Goal: Information Seeking & Learning: Learn about a topic

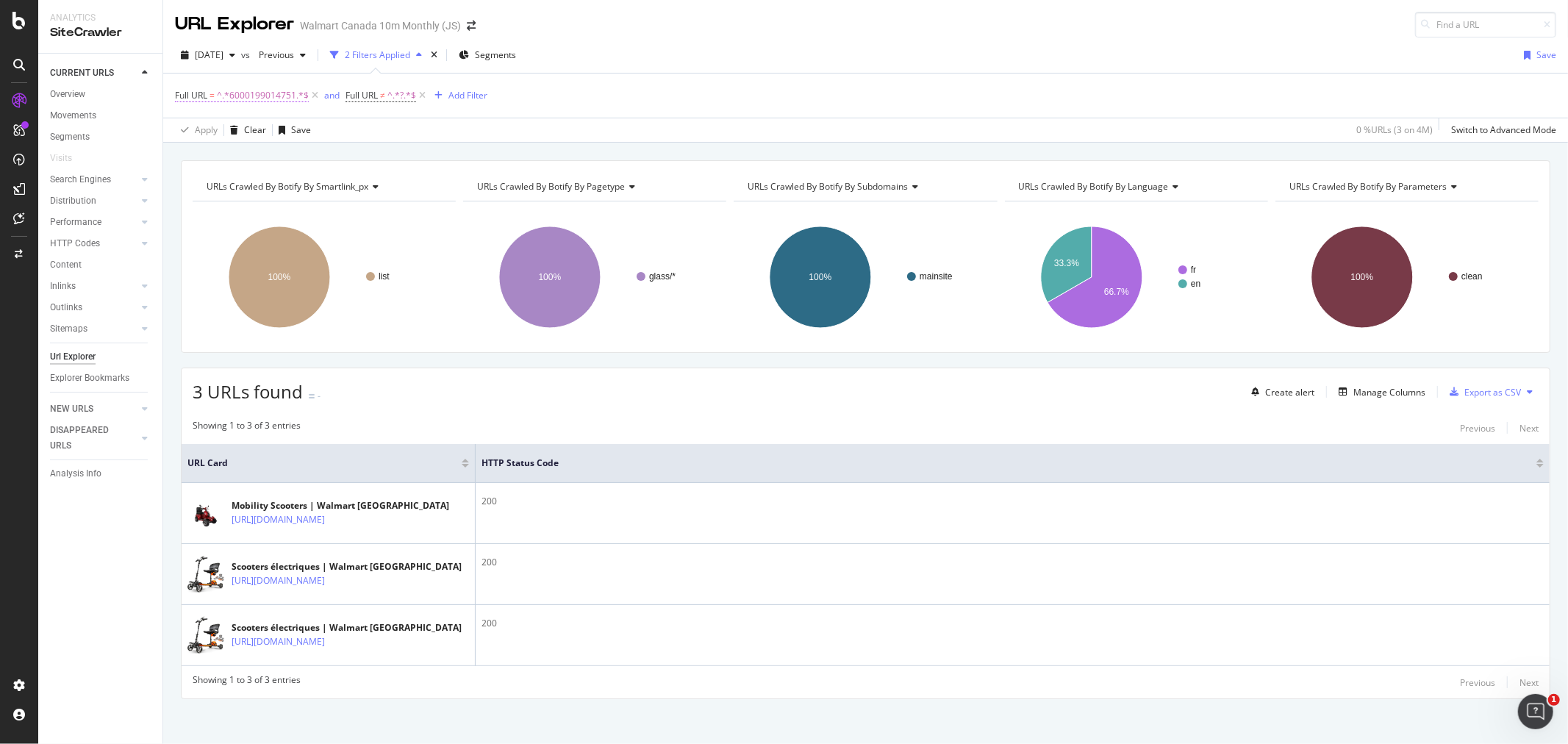
click at [273, 100] on span "^.*6000199014751.*$" at bounding box center [262, 95] width 92 height 20
click at [273, 157] on input "6000199014751" at bounding box center [257, 157] width 139 height 23
type input "21083"
click at [276, 191] on div "Add filter" at bounding box center [281, 188] width 37 height 13
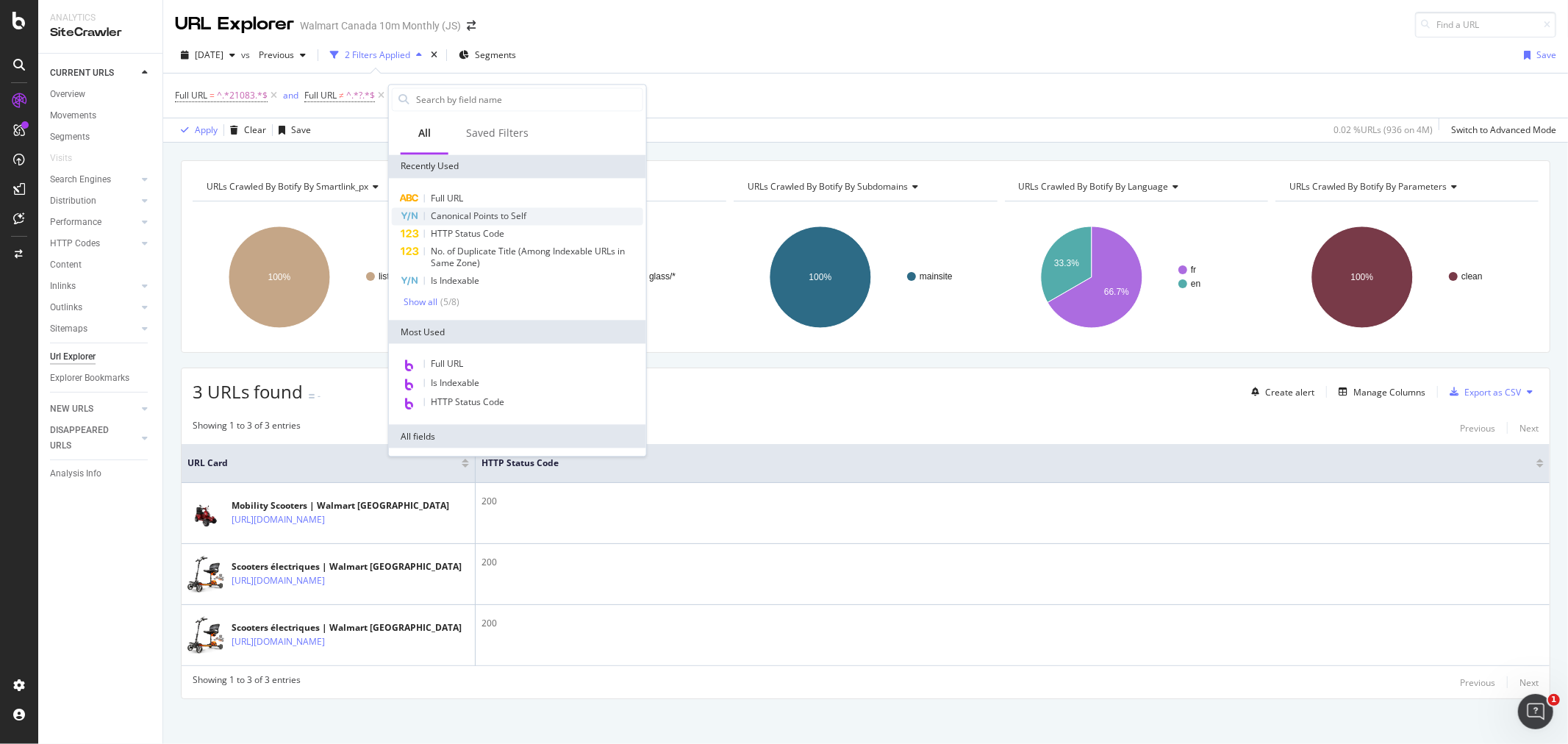
click at [442, 216] on span "Canonical Points to Self" at bounding box center [479, 216] width 96 height 13
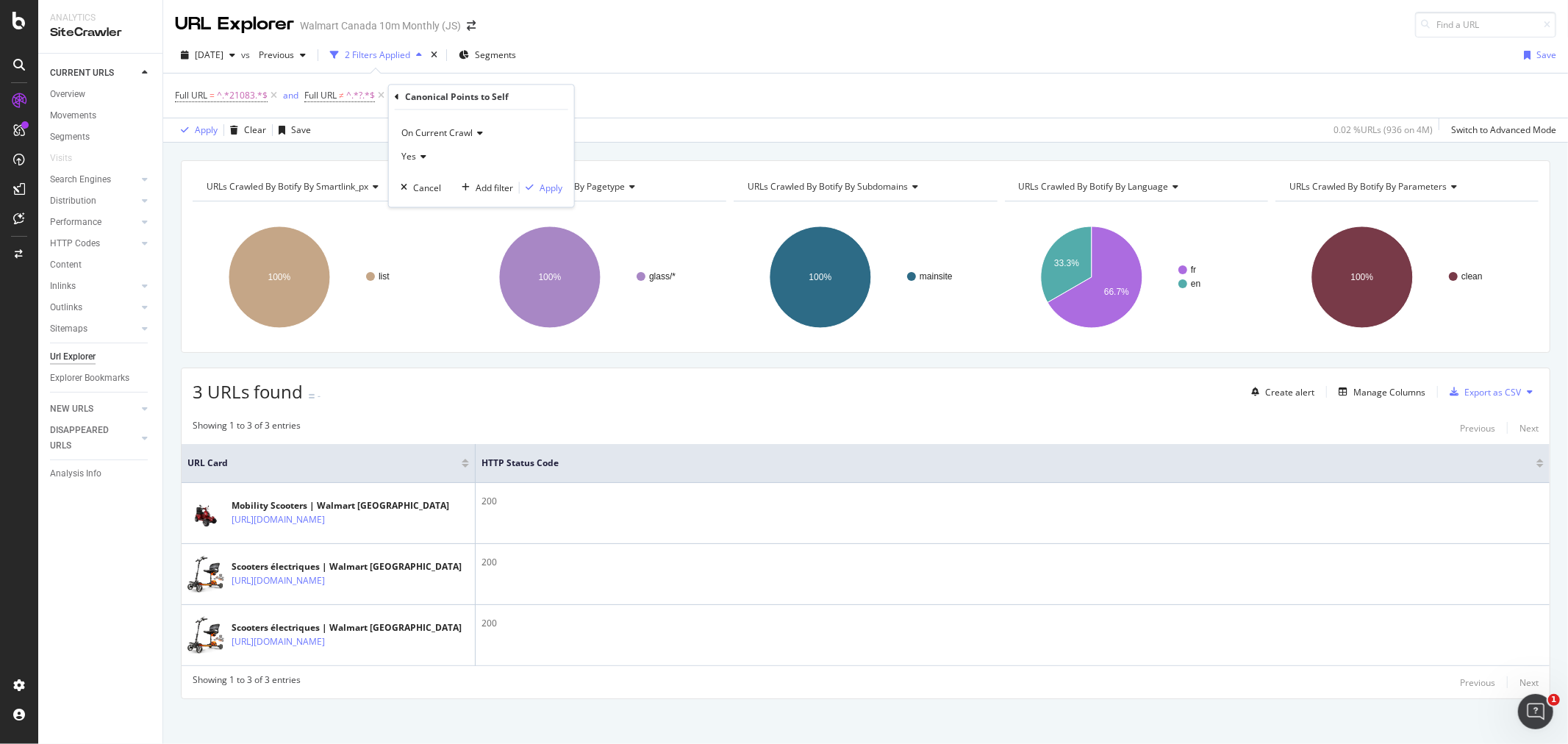
drag, startPoint x: 401, startPoint y: 157, endPoint x: 390, endPoint y: 157, distance: 11.0
click at [401, 157] on div "Yes" at bounding box center [482, 157] width 162 height 23
click at [432, 200] on div "No" at bounding box center [483, 207] width 157 height 19
click at [554, 187] on div "Apply" at bounding box center [551, 187] width 22 height 13
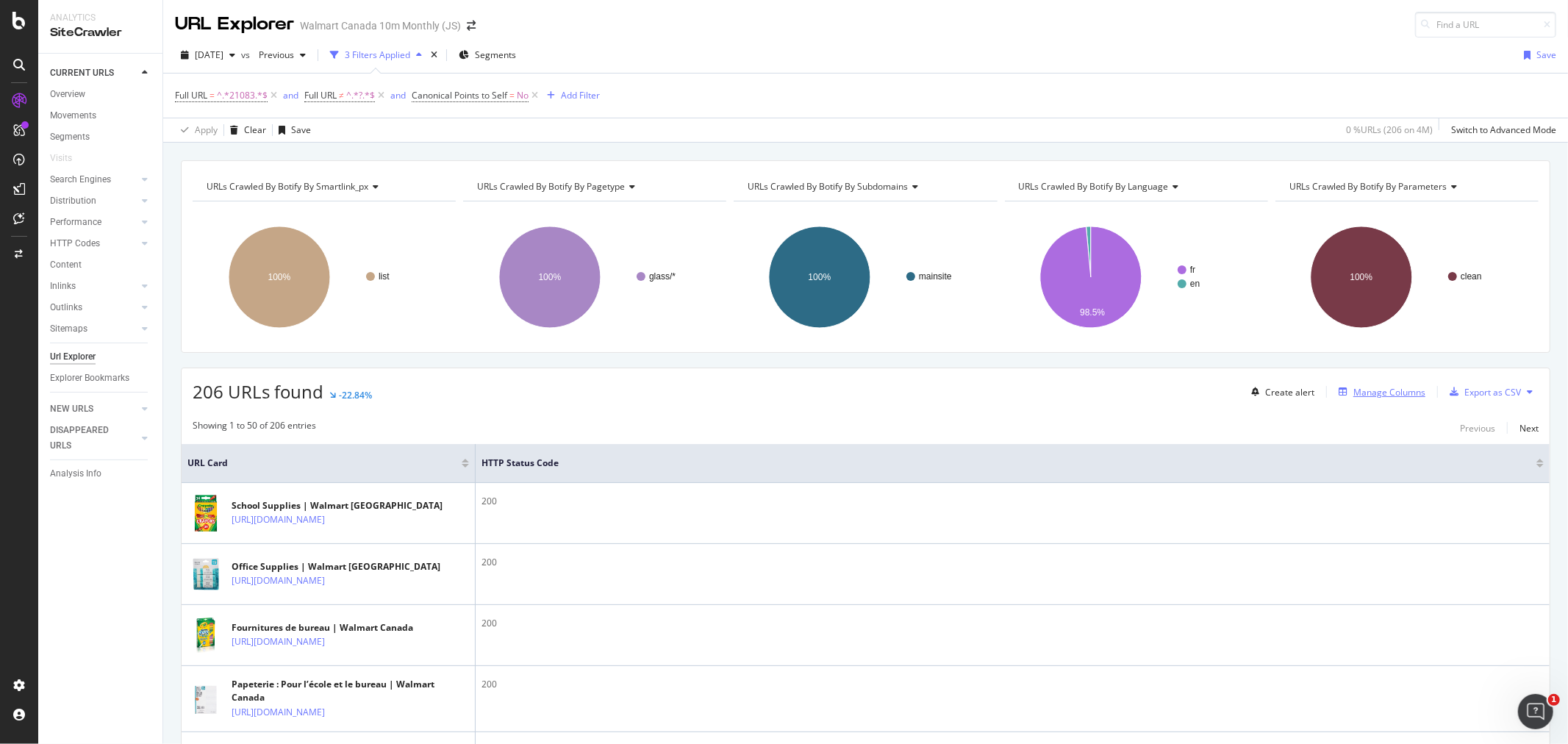
click at [1357, 390] on div "Manage Columns" at bounding box center [1389, 392] width 72 height 13
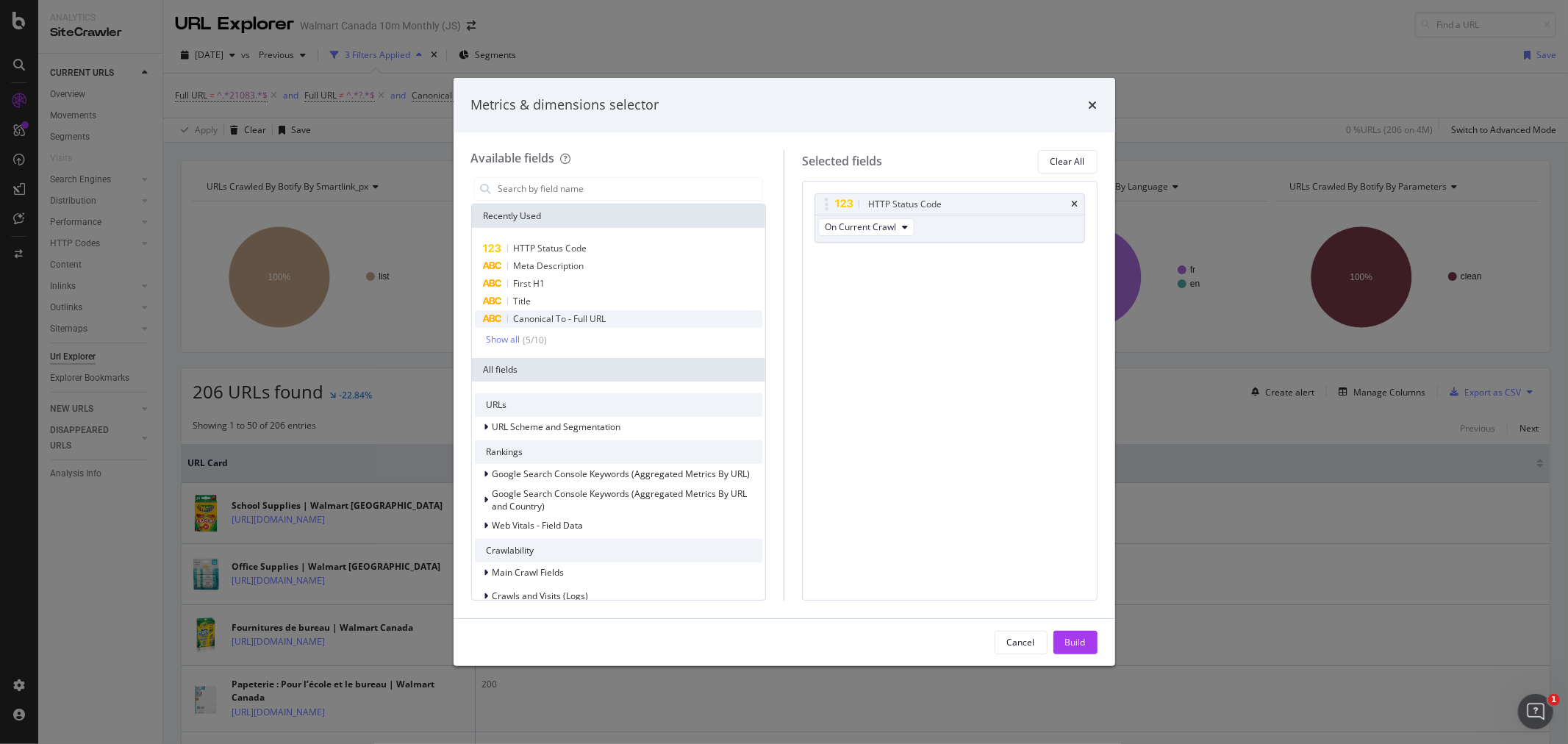
click at [537, 324] on span "Canonical To - Full URL" at bounding box center [560, 318] width 93 height 13
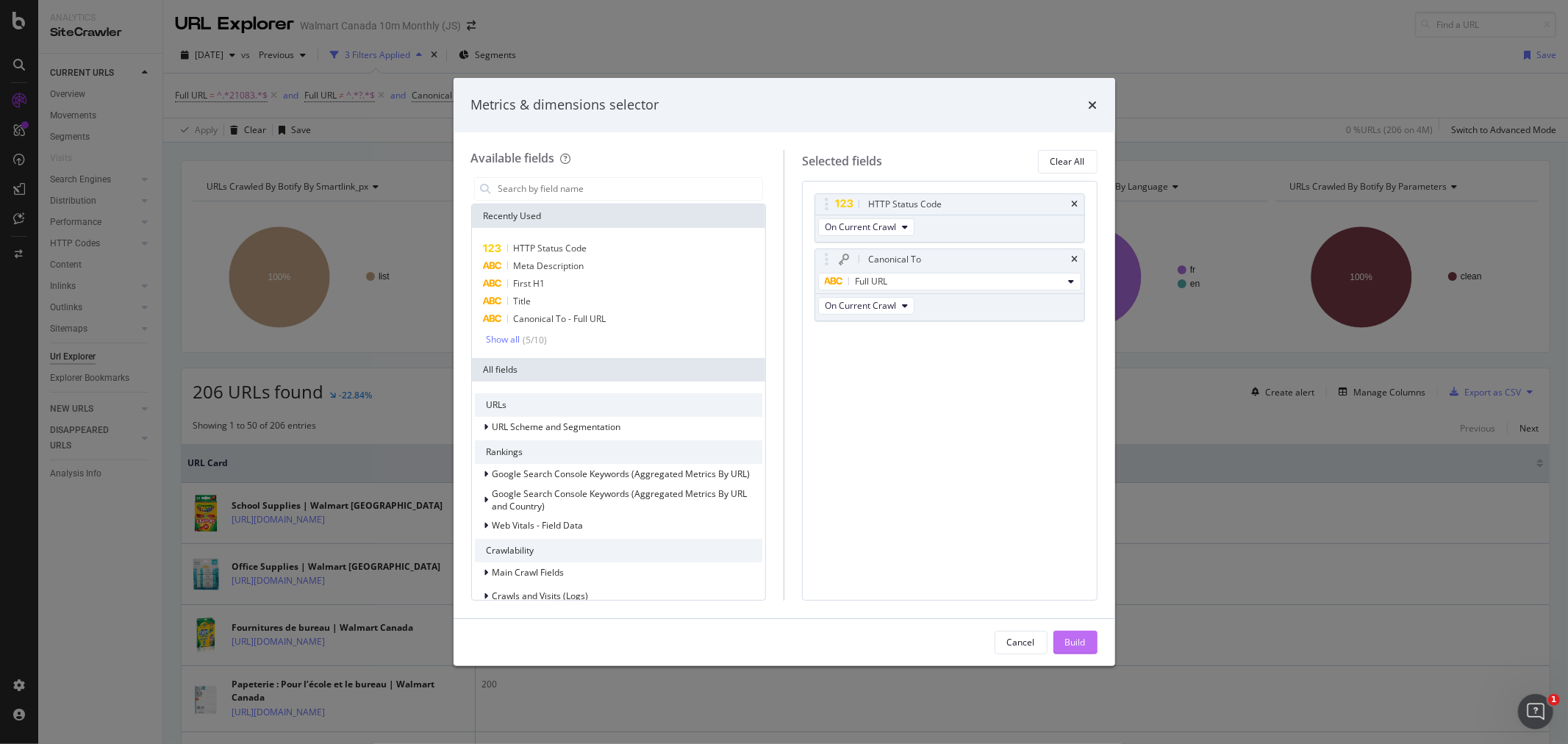
click at [1083, 647] on div "Build" at bounding box center [1075, 642] width 20 height 13
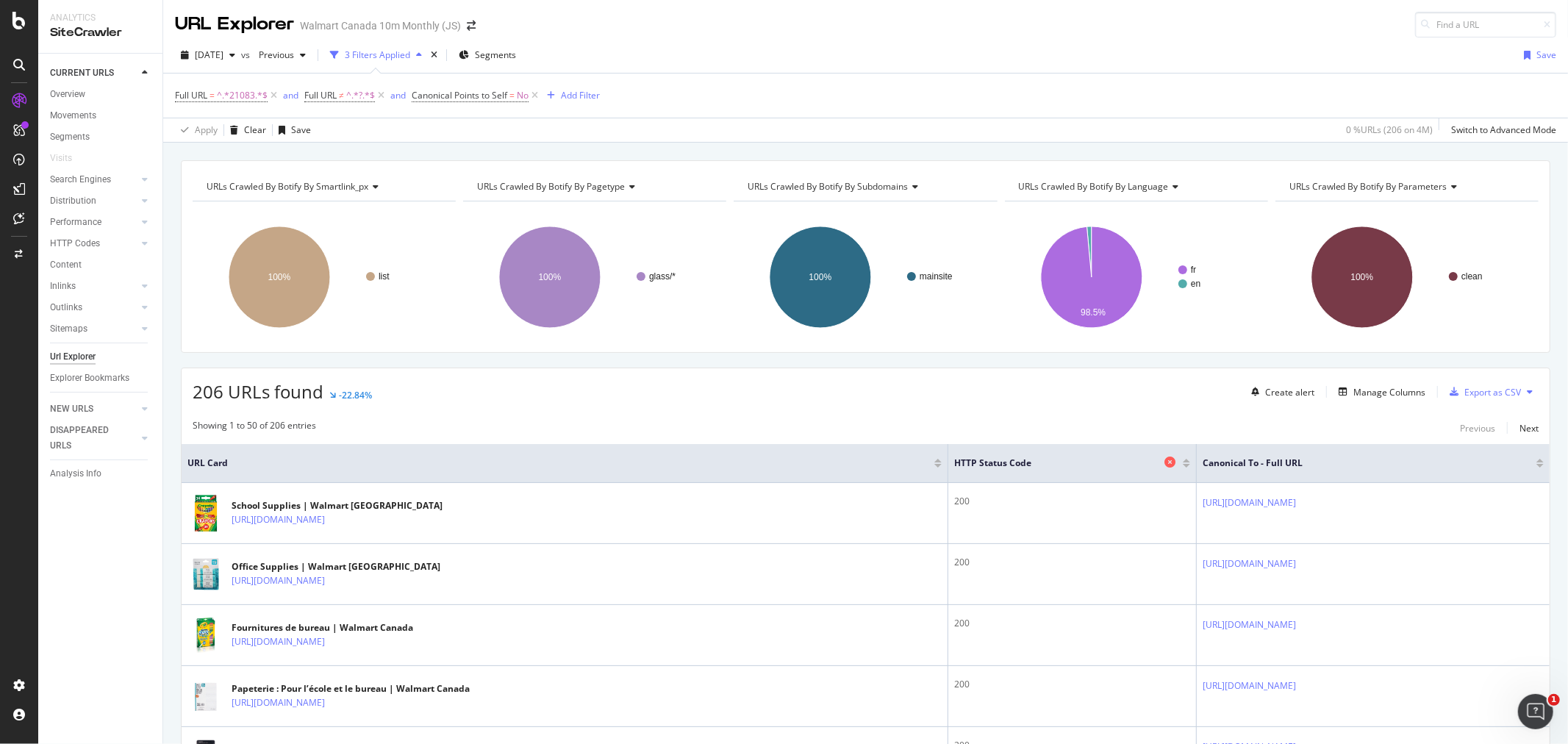
drag, startPoint x: 946, startPoint y: 472, endPoint x: 847, endPoint y: 465, distance: 99.2
click at [948, 465] on th "HTTP Status Code" at bounding box center [1073, 464] width 249 height 39
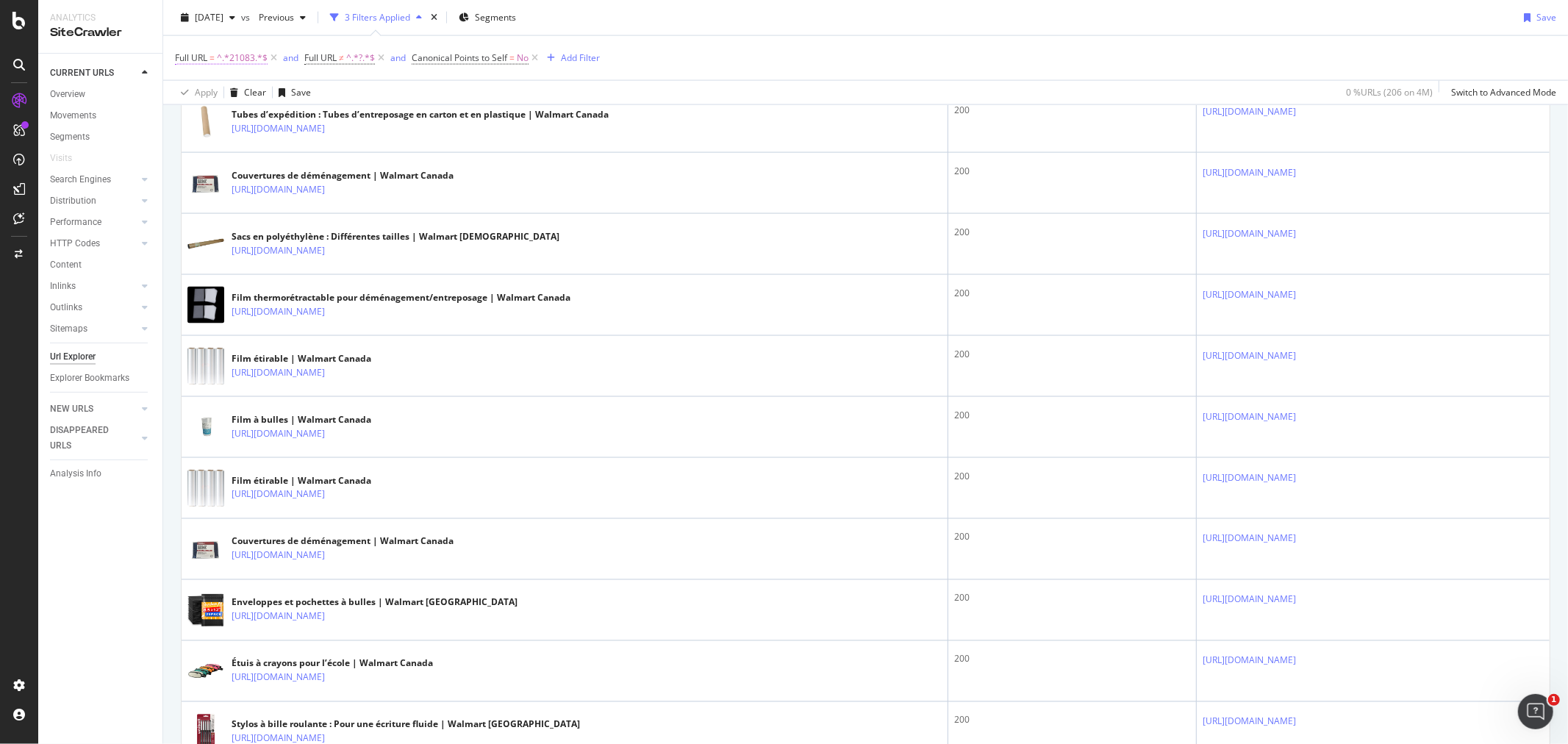
scroll to position [1854, 0]
click at [240, 58] on span "^.*21083.*$" at bounding box center [242, 58] width 51 height 20
click at [255, 118] on input "21083" at bounding box center [257, 118] width 139 height 23
type input "/health/"
click at [341, 145] on div "Apply" at bounding box center [338, 149] width 22 height 13
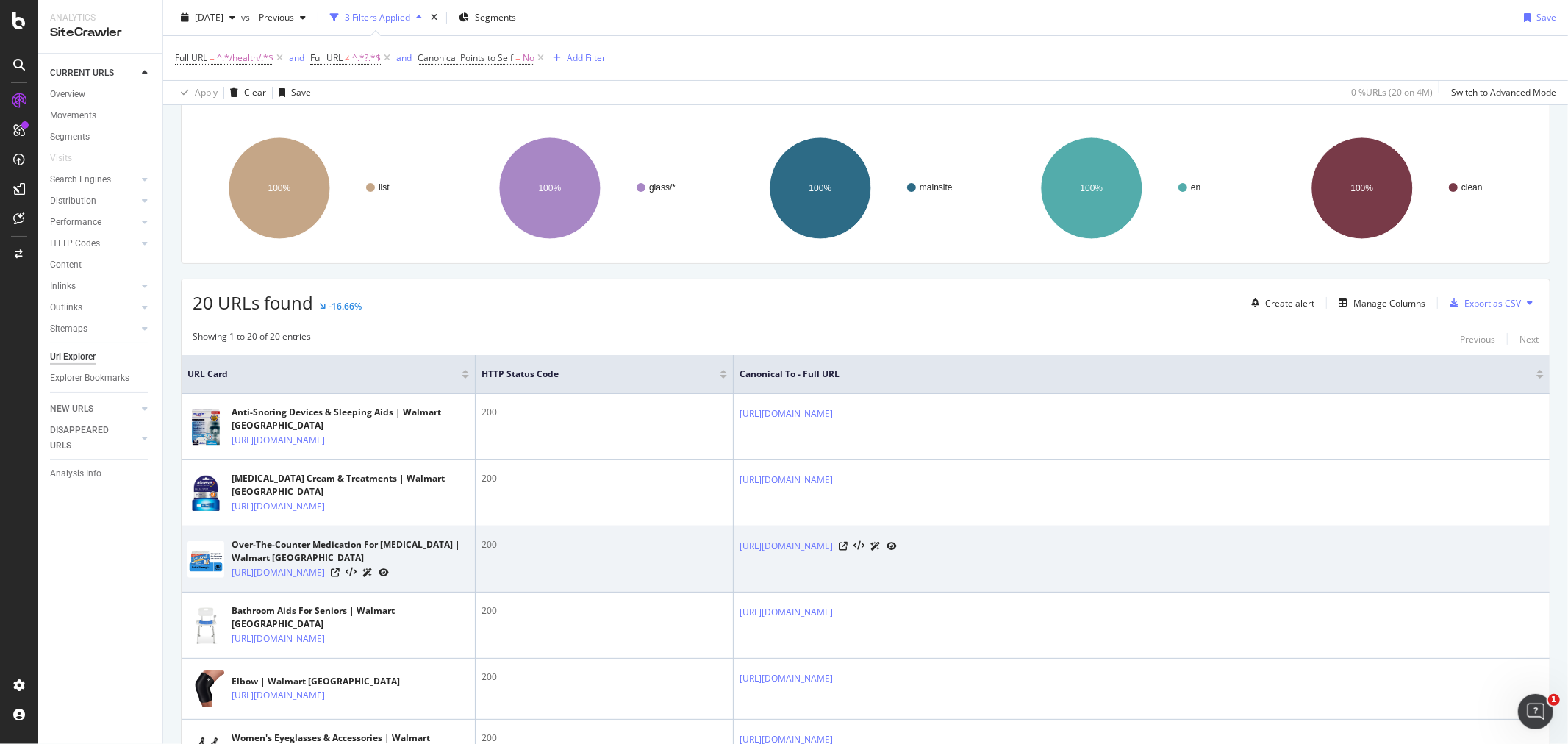
scroll to position [245, 0]
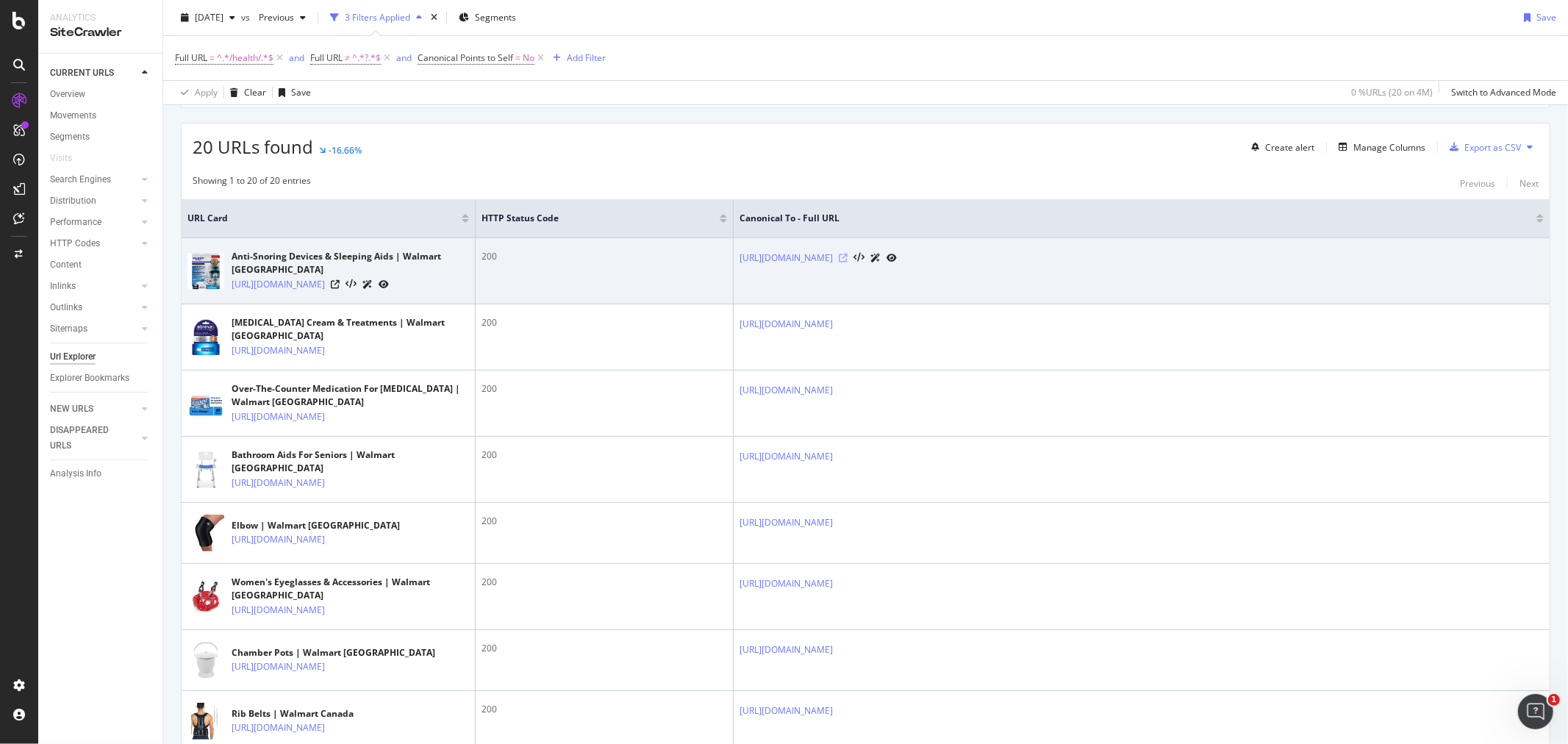
click at [847, 257] on icon at bounding box center [844, 258] width 9 height 9
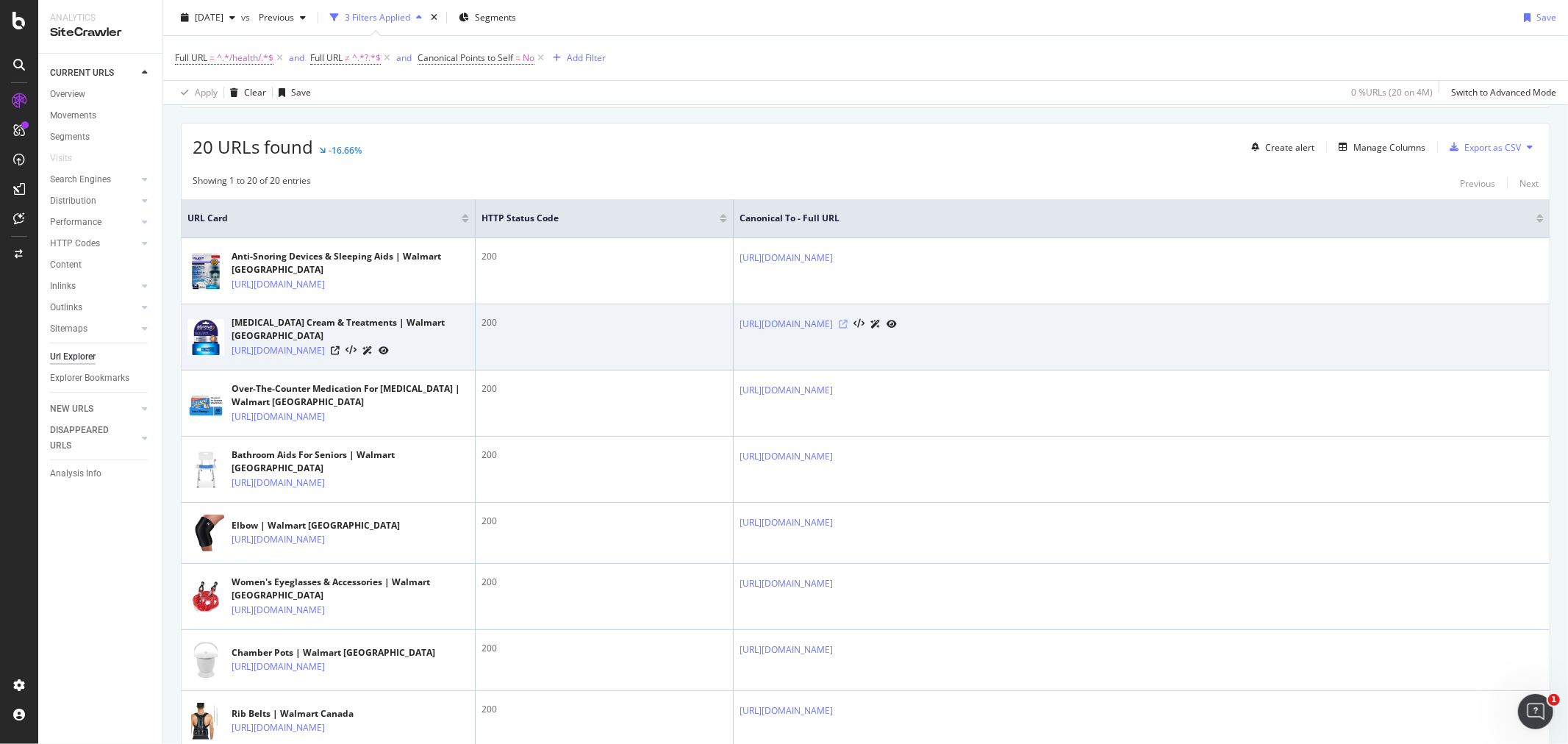
click at [847, 329] on icon at bounding box center [844, 324] width 9 height 9
click at [339, 355] on icon at bounding box center [336, 351] width 9 height 9
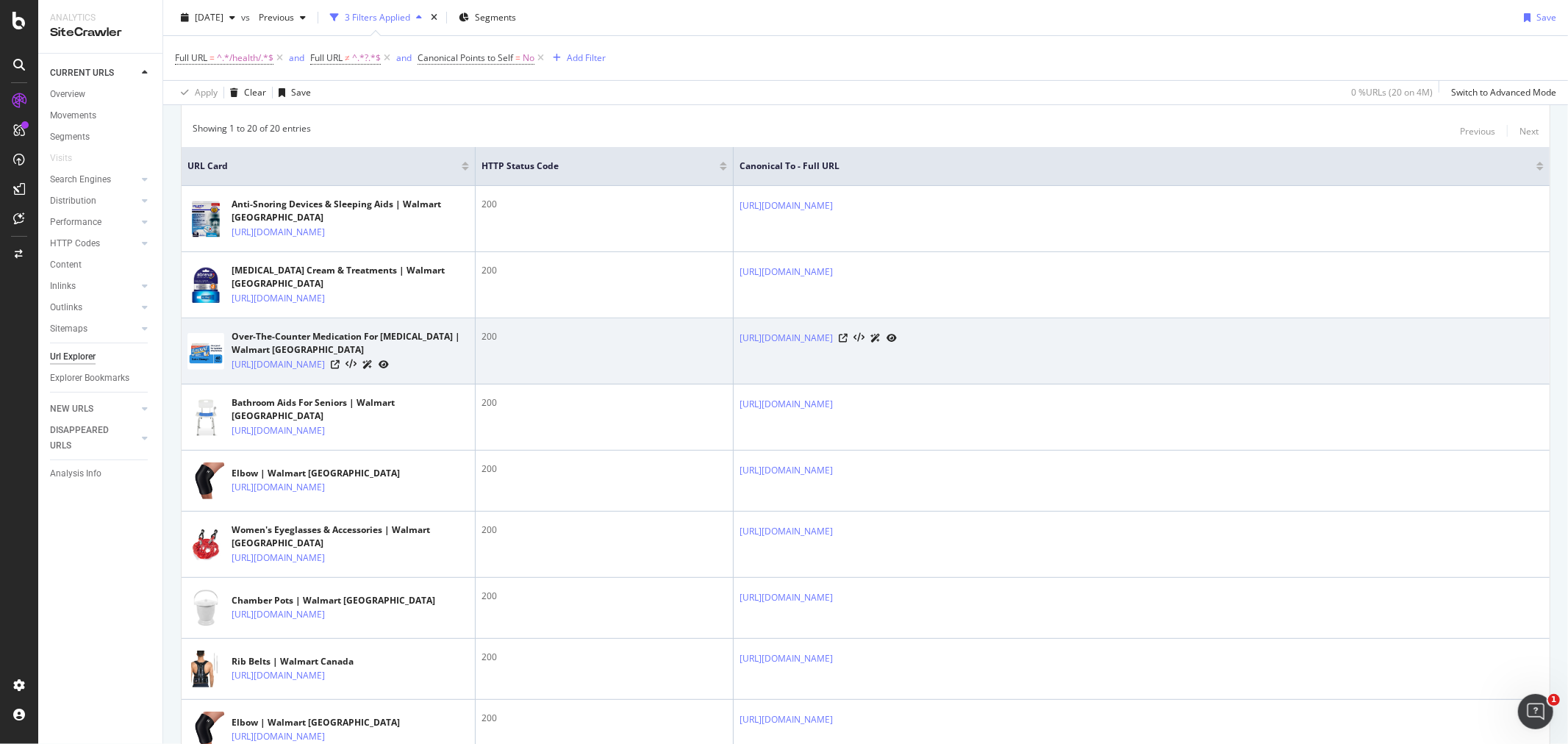
scroll to position [327, 0]
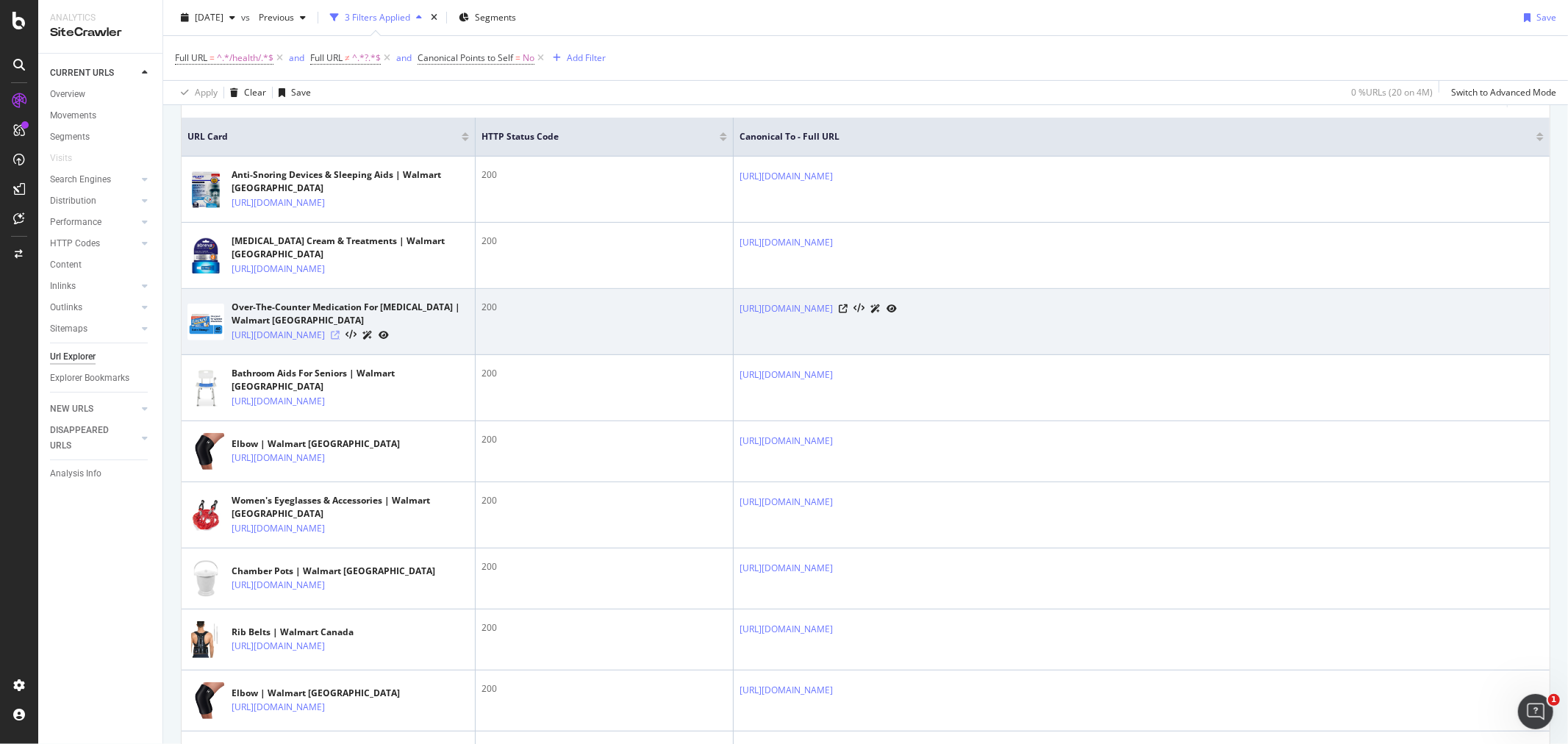
click at [339, 339] on icon at bounding box center [336, 336] width 9 height 9
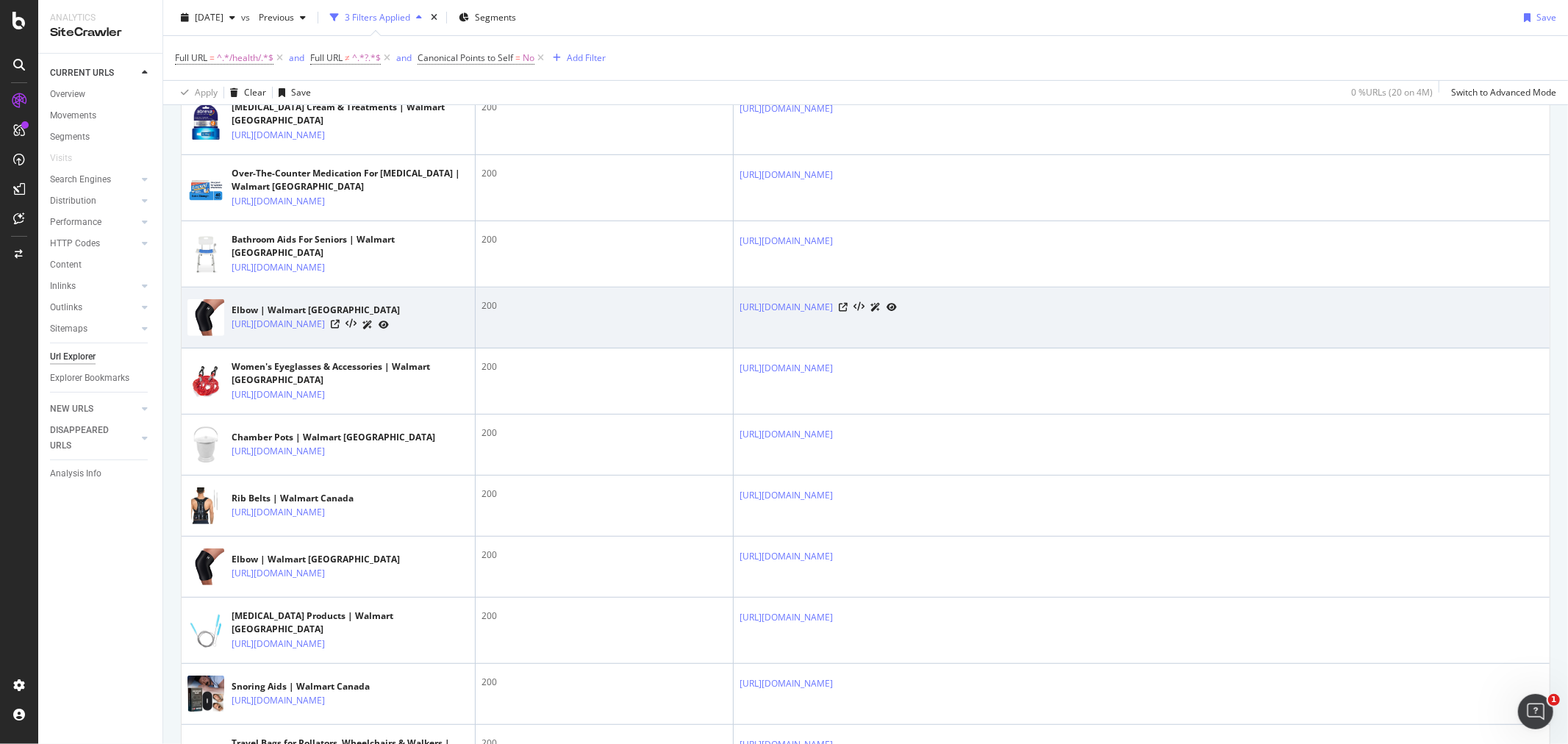
scroll to position [490, 0]
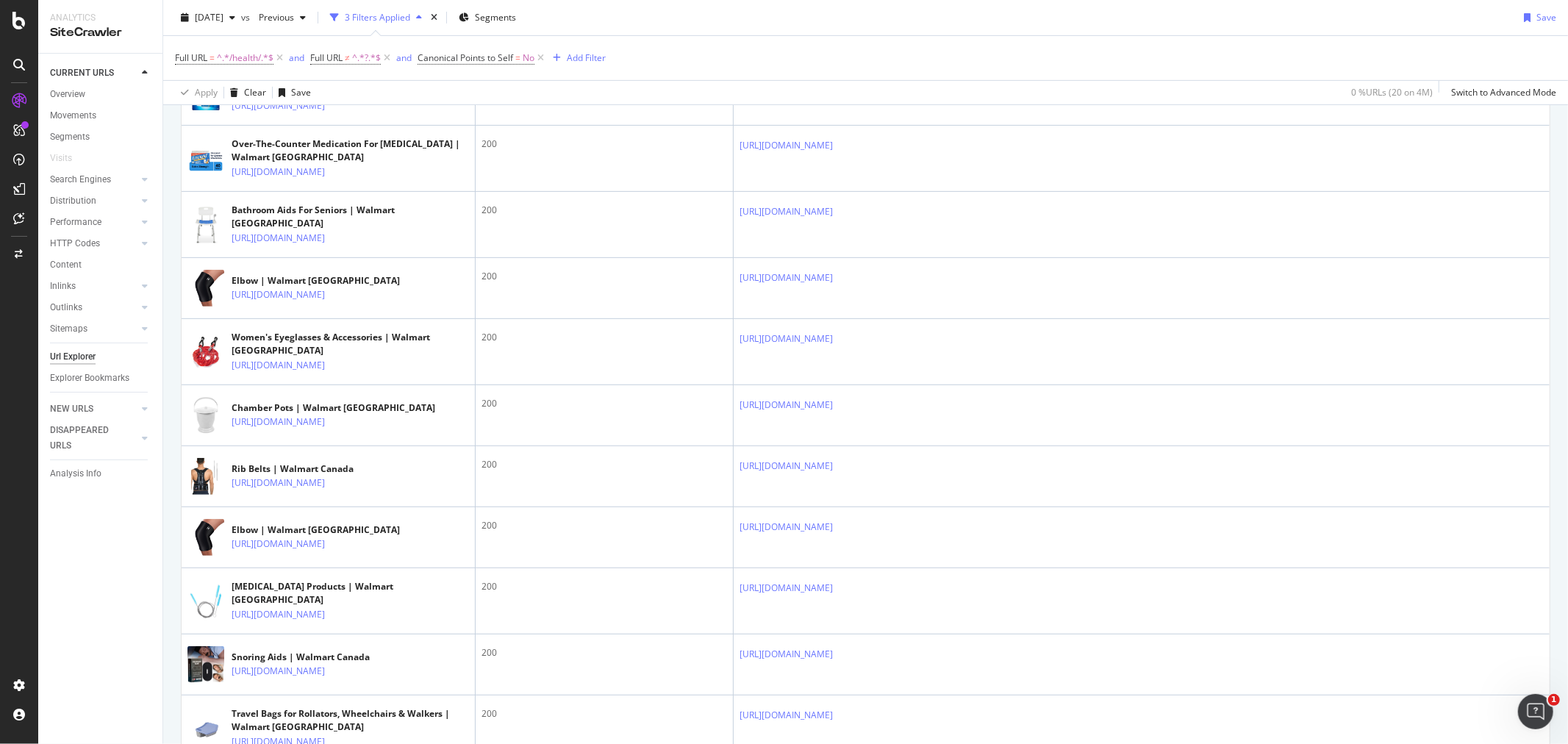
drag, startPoint x: 464, startPoint y: 398, endPoint x: 170, endPoint y: 386, distance: 294.2
click at [170, 386] on div "URLs Crawled By Botify By smartlink_px Chart (by Value) Table Expand Export as …" at bounding box center [865, 509] width 1405 height 1679
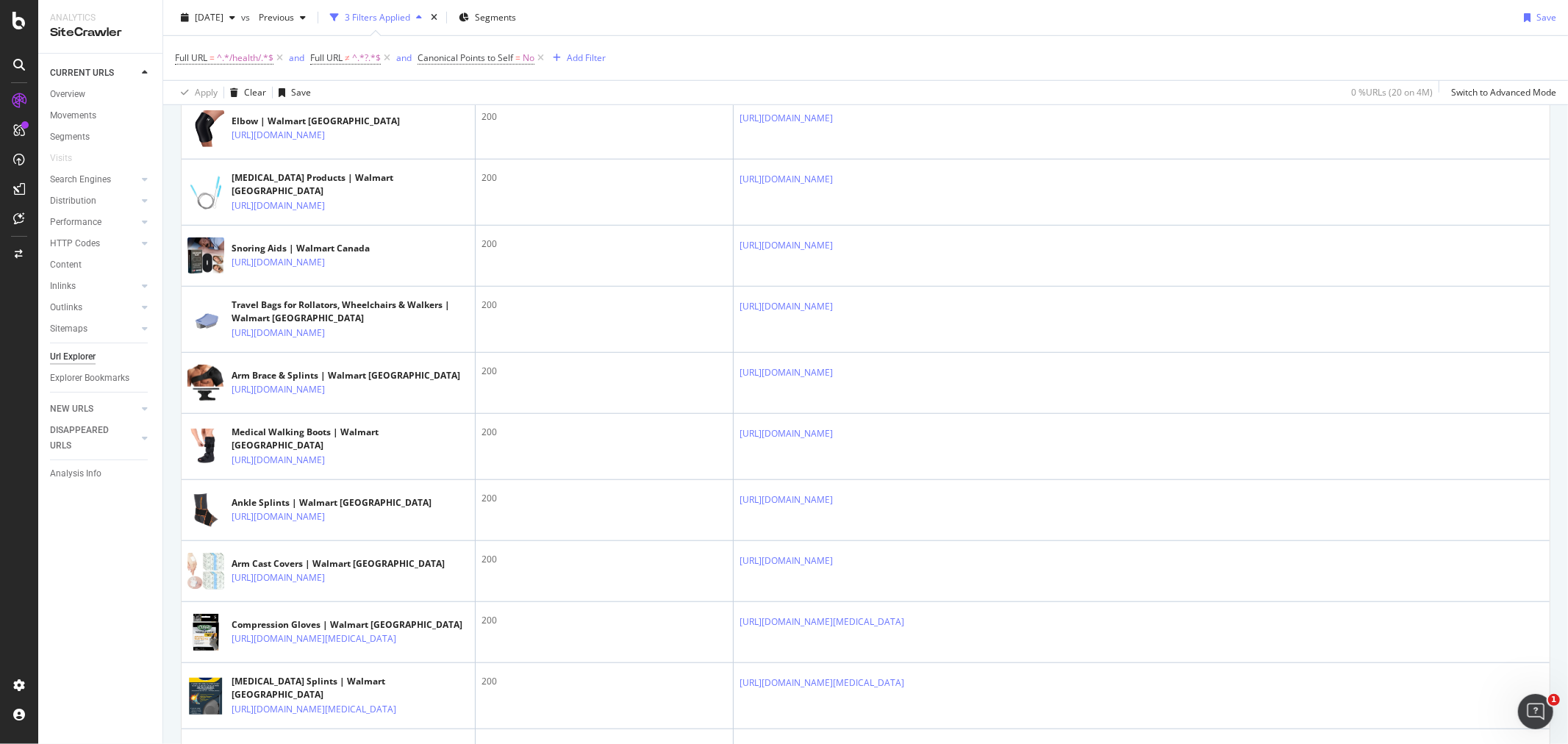
scroll to position [980, 0]
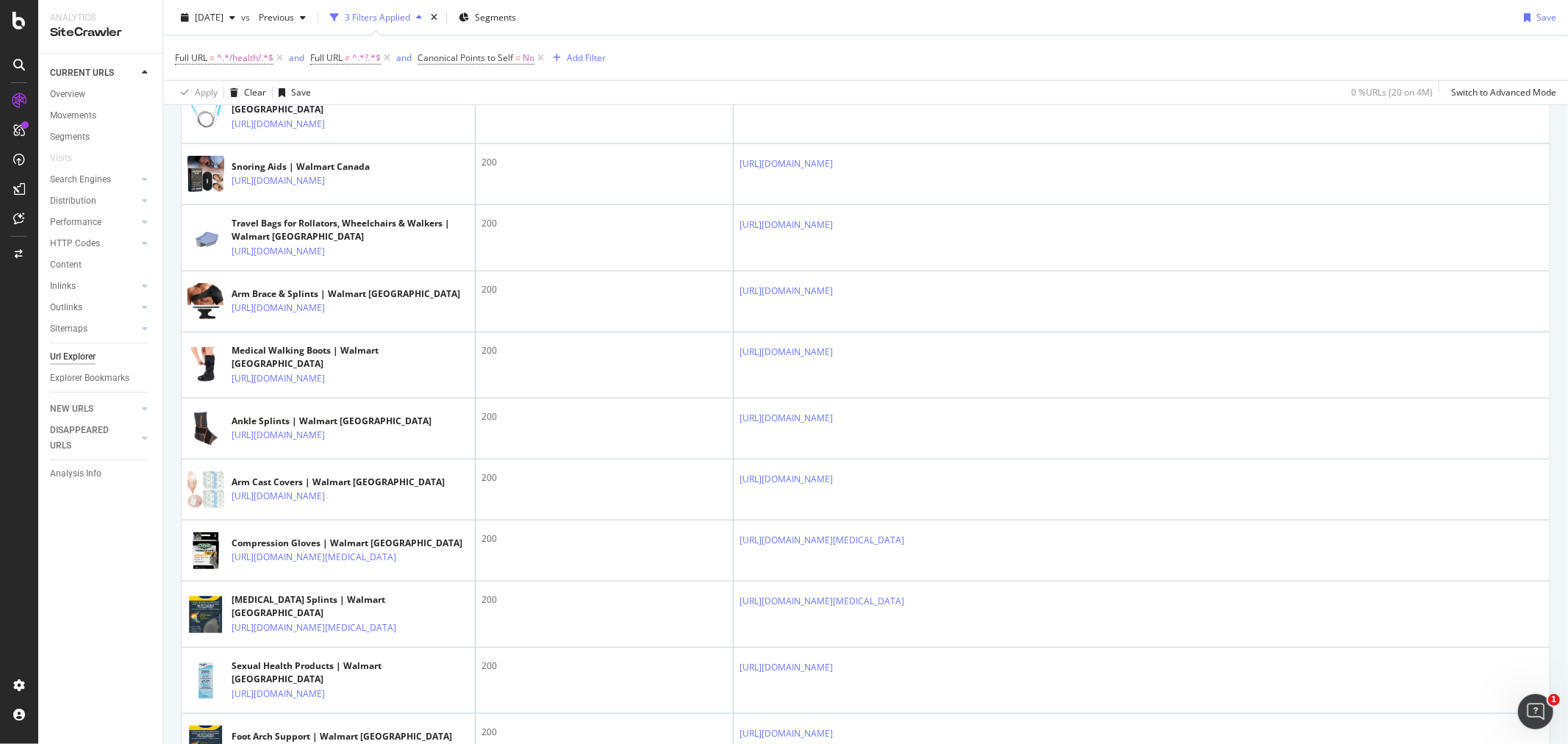
drag, startPoint x: 512, startPoint y: 375, endPoint x: 170, endPoint y: 398, distance: 342.8
click at [170, 398] on div "URLs Crawled By Botify By smartlink_px Chart (by Value) Table Expand Export as …" at bounding box center [865, 19] width 1405 height 1679
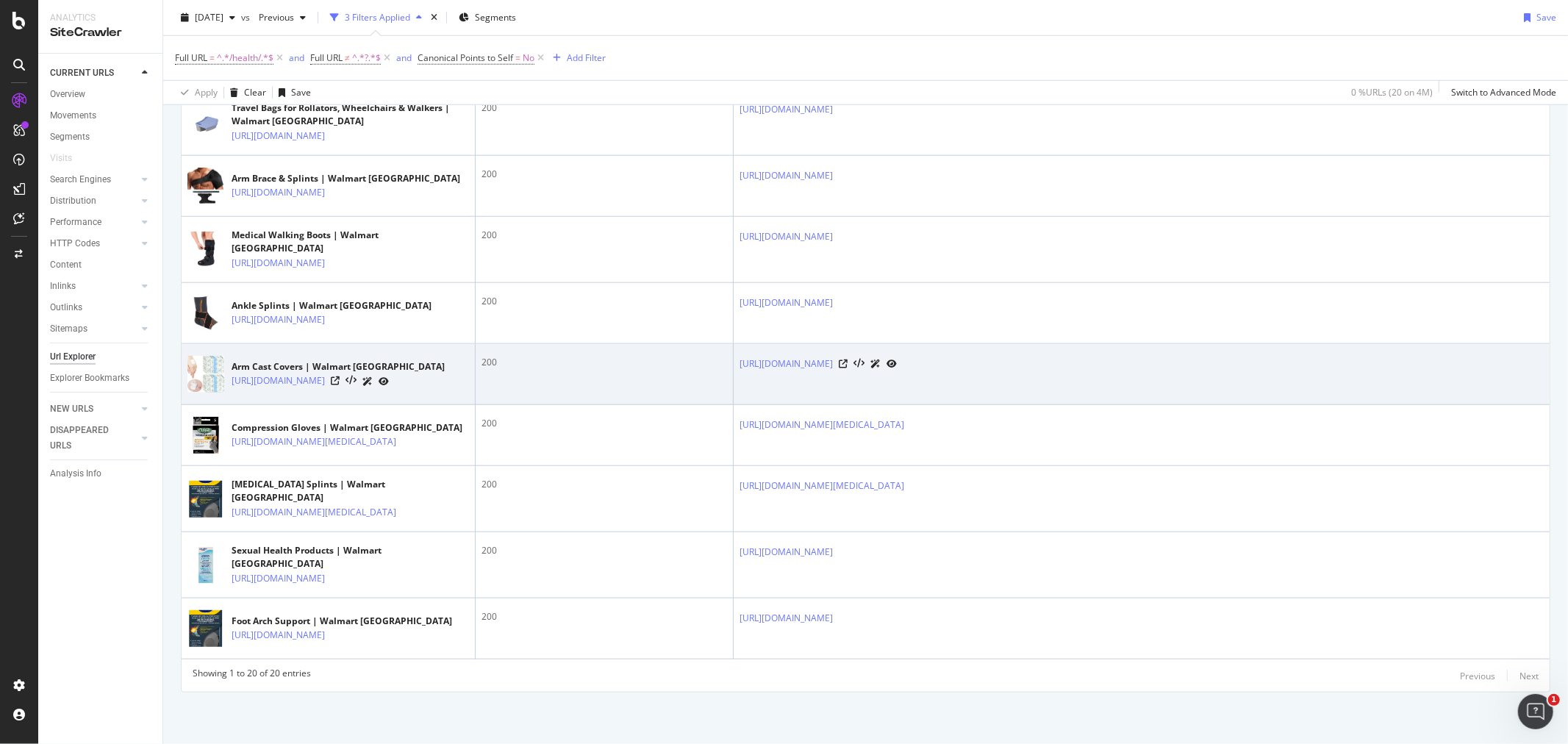
scroll to position [1806, 0]
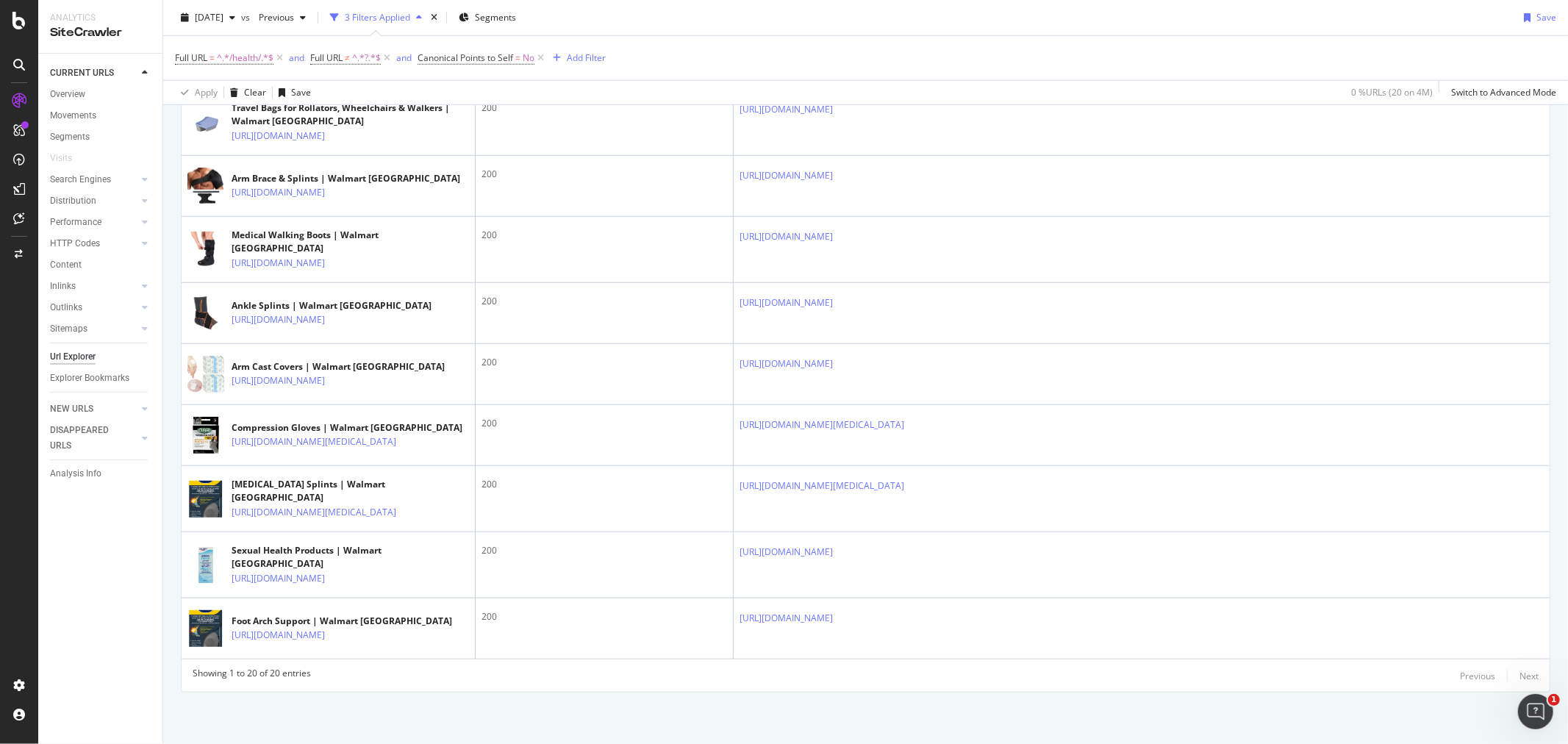
drag, startPoint x: 716, startPoint y: 443, endPoint x: 545, endPoint y: 706, distance: 313.7
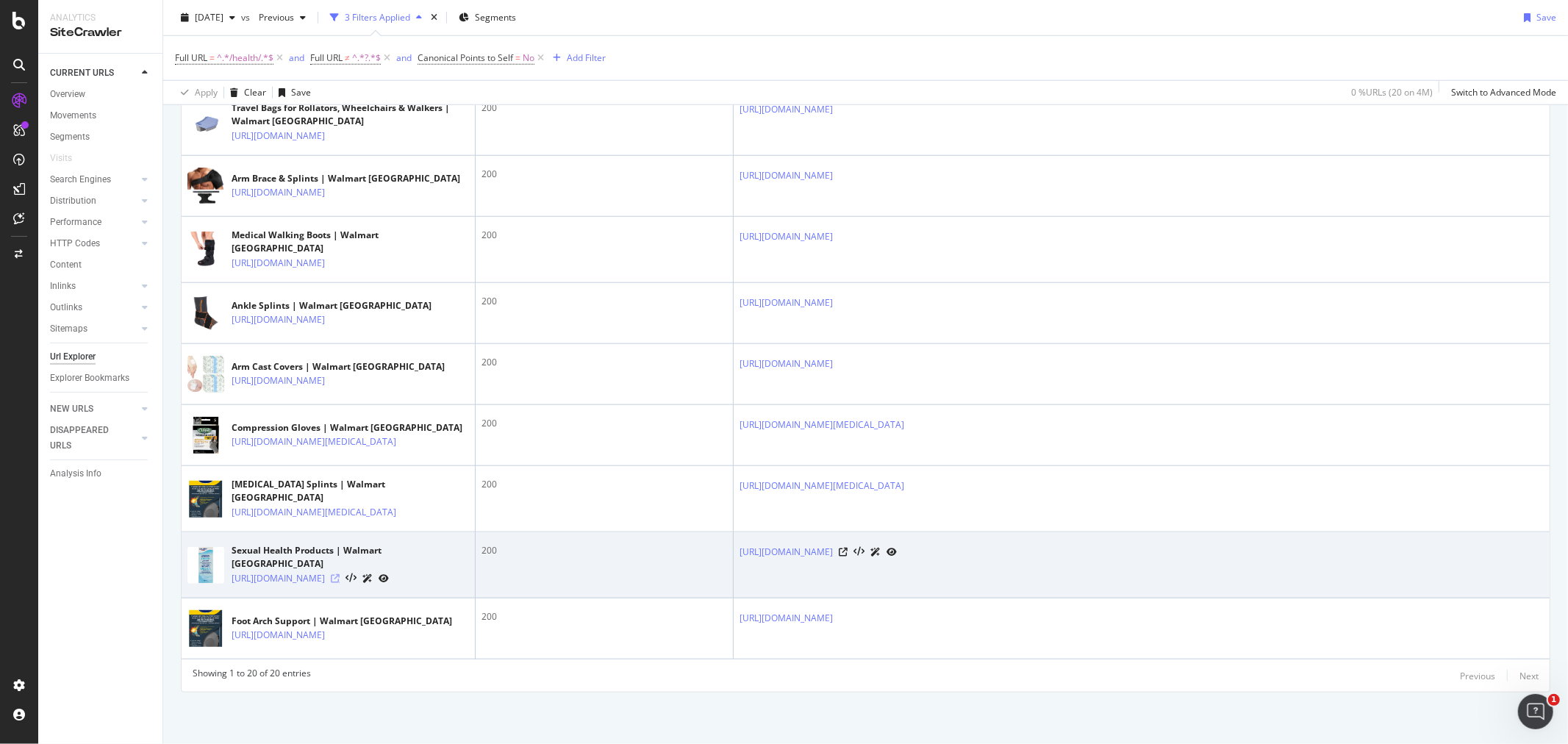
click at [339, 574] on icon at bounding box center [336, 578] width 9 height 9
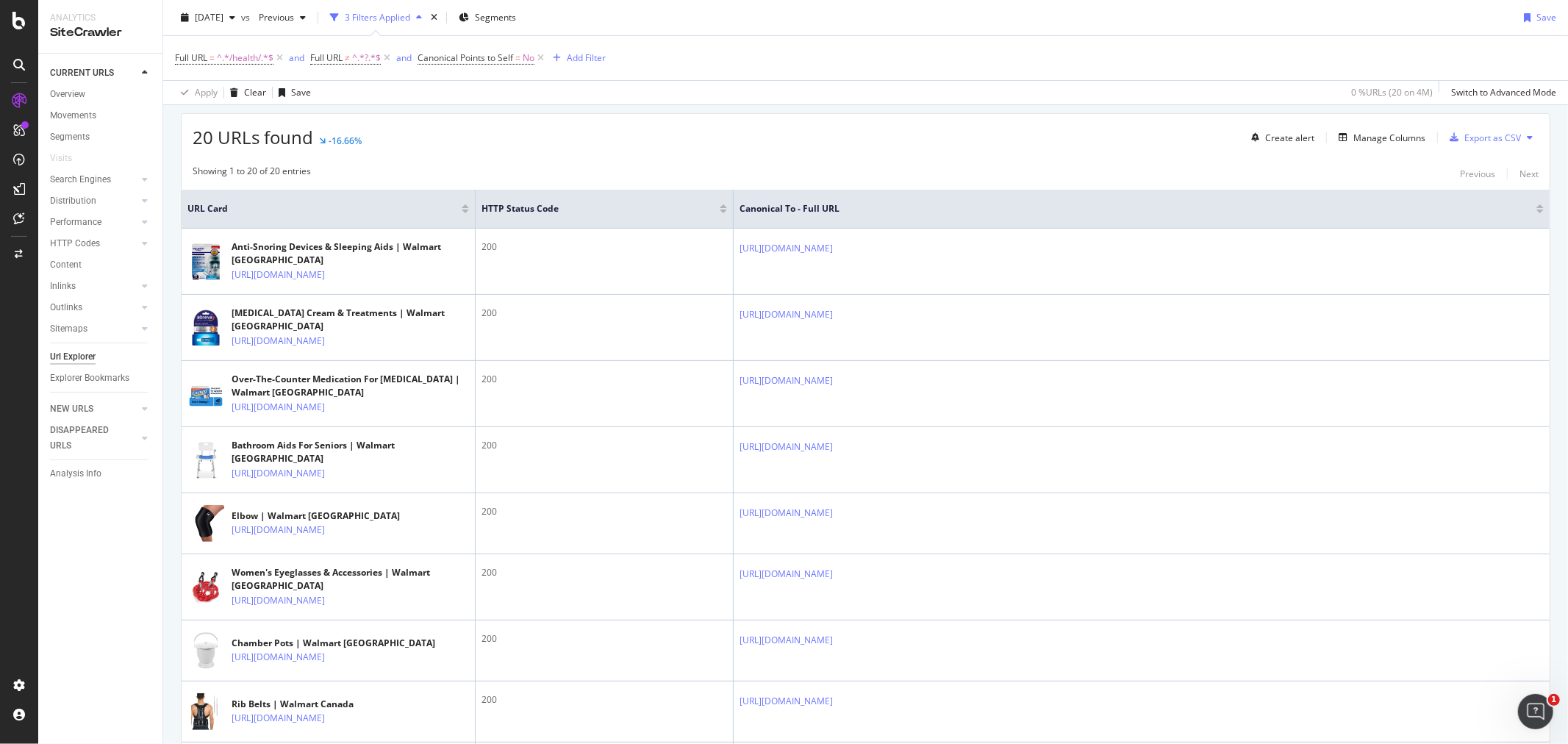
scroll to position [0, 0]
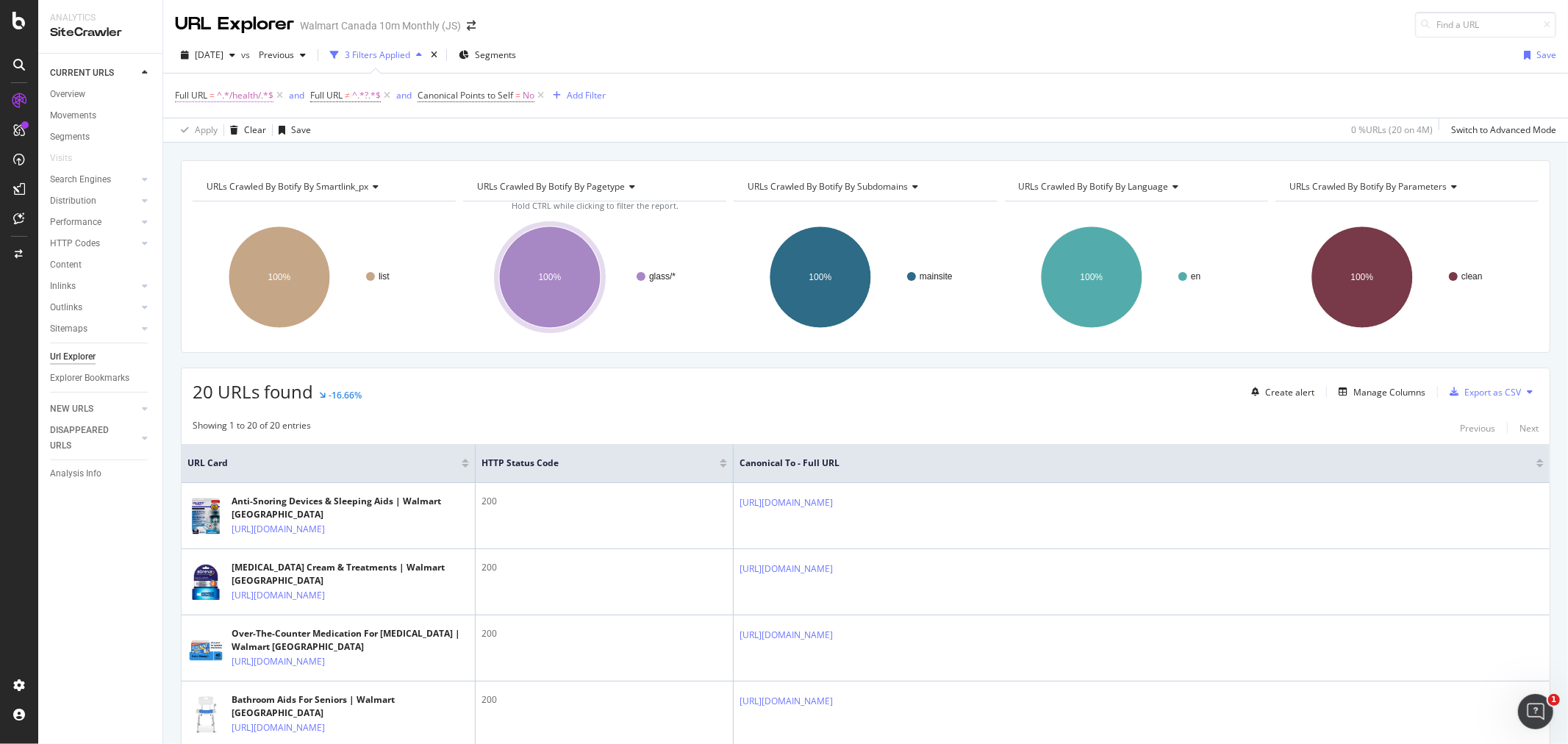
click at [257, 99] on span "^.*/health/.*$" at bounding box center [245, 95] width 57 height 20
click at [259, 152] on input "/health/" at bounding box center [257, 157] width 139 height 23
type input "/beauty/"
click at [340, 196] on div "Contains /beauty/ Cancel Add filter Apply" at bounding box center [268, 157] width 185 height 100
click at [342, 189] on div "Apply" at bounding box center [338, 188] width 22 height 13
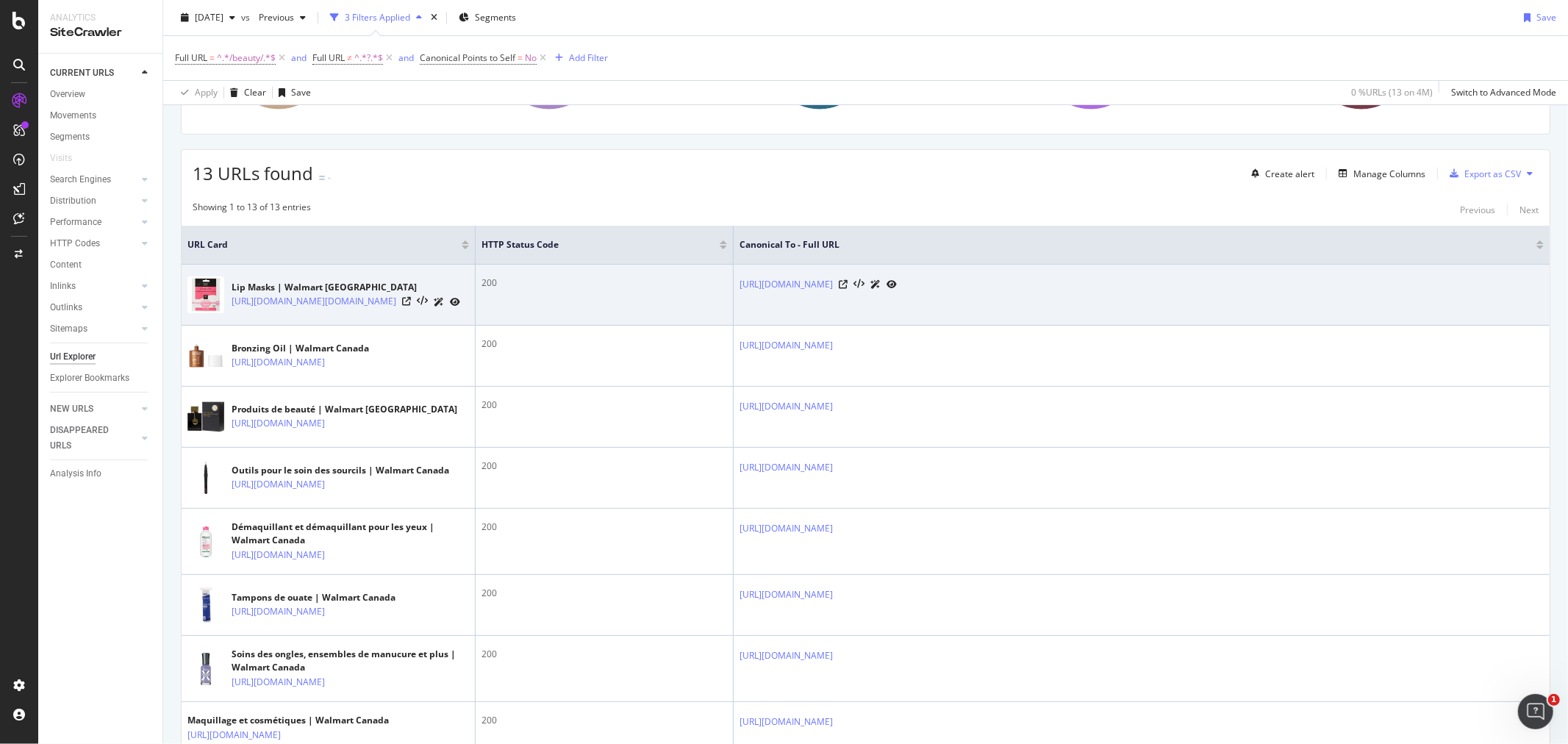
scroll to position [245, 0]
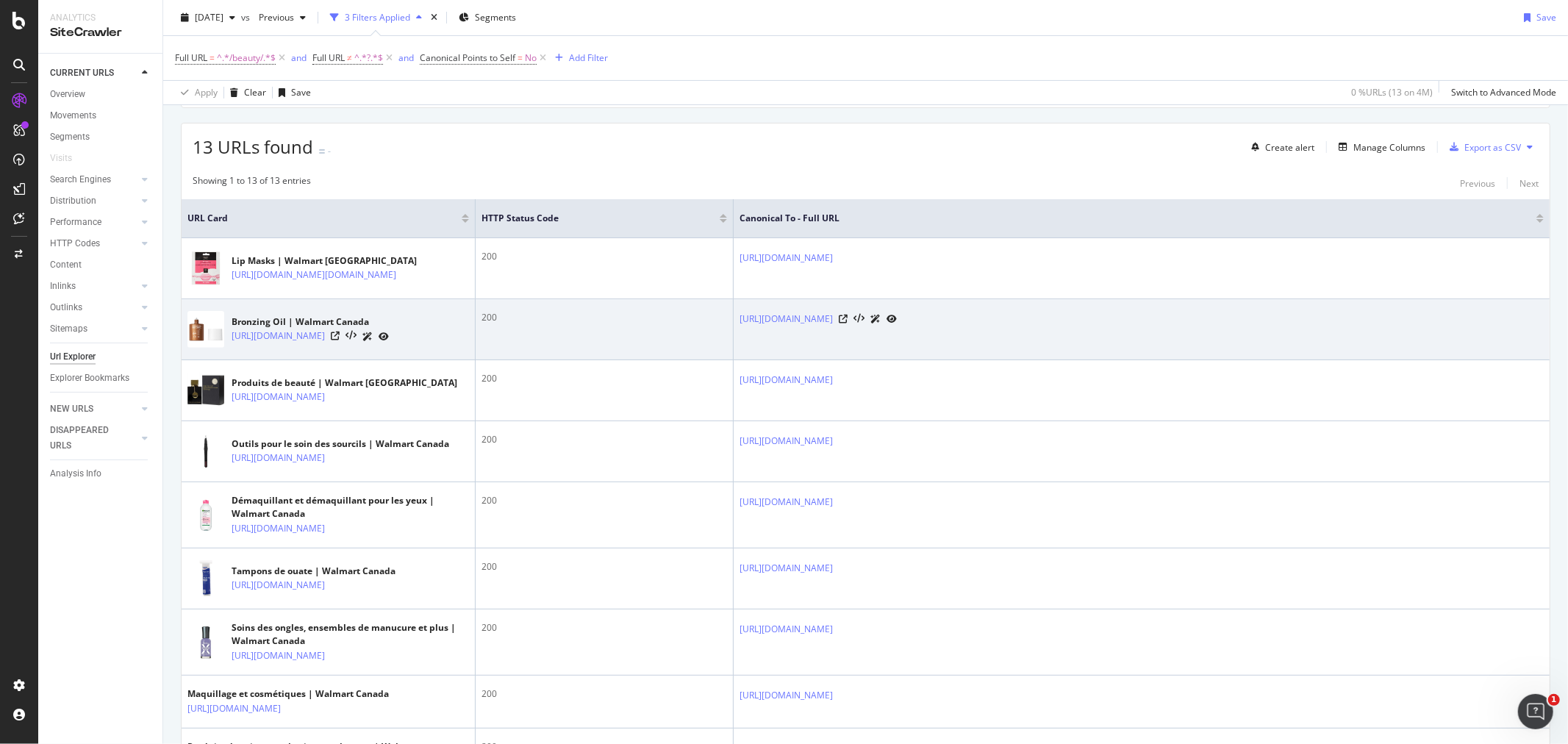
click at [389, 344] on div at bounding box center [360, 336] width 58 height 16
click at [339, 340] on icon at bounding box center [336, 336] width 9 height 9
click at [847, 324] on icon at bounding box center [844, 319] width 9 height 9
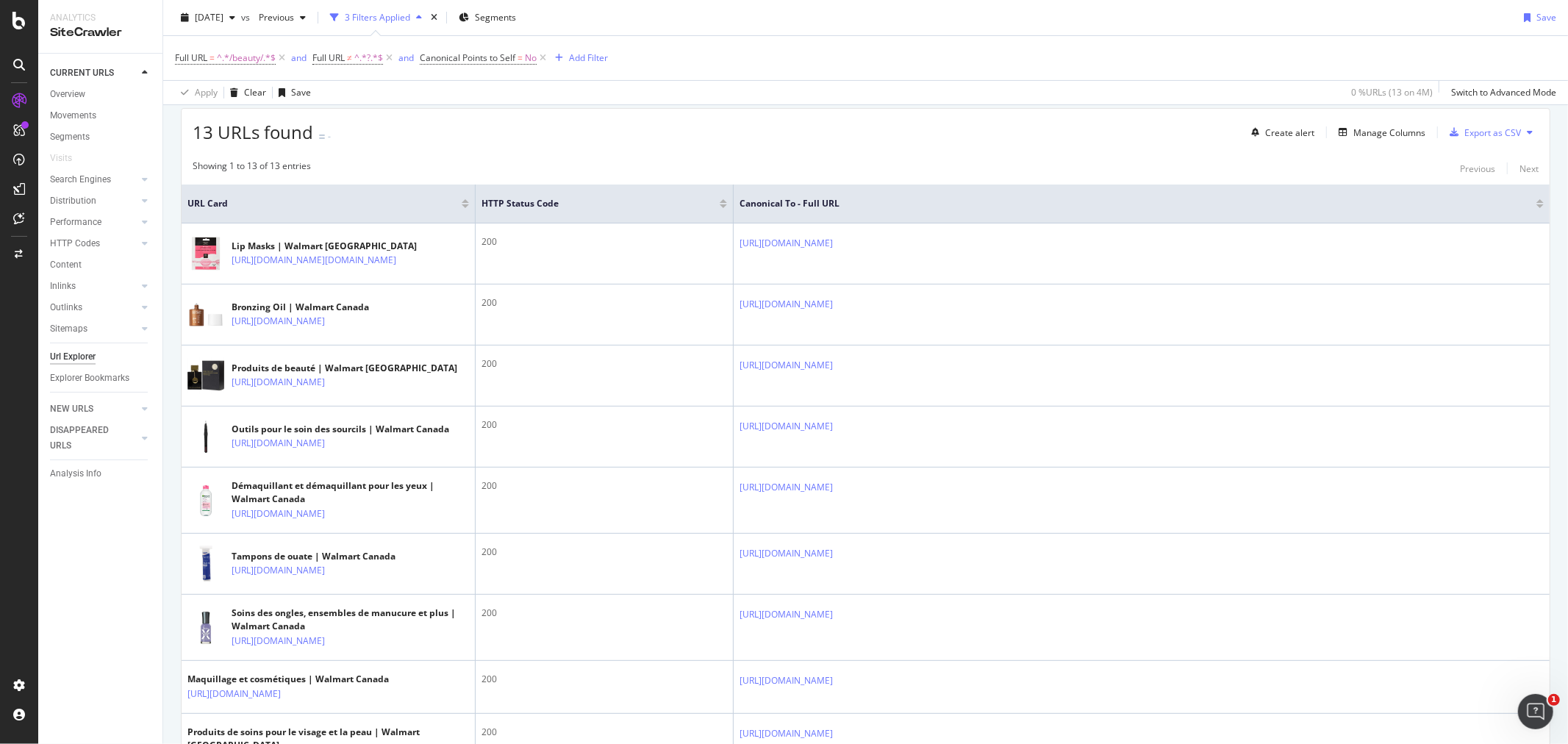
scroll to position [0, 0]
